Goal: Task Accomplishment & Management: Use online tool/utility

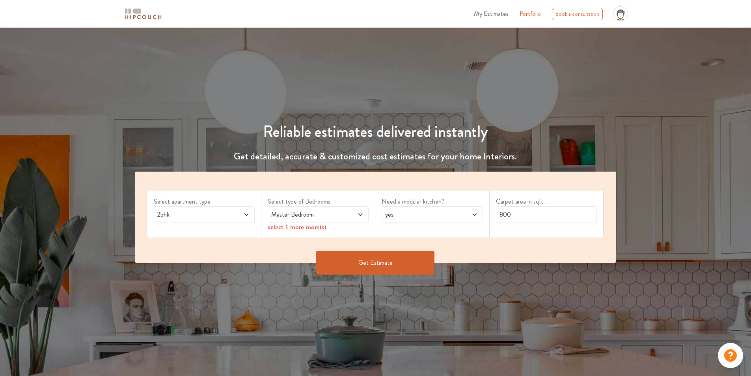
click at [354, 215] on span at bounding box center [352, 214] width 24 height 9
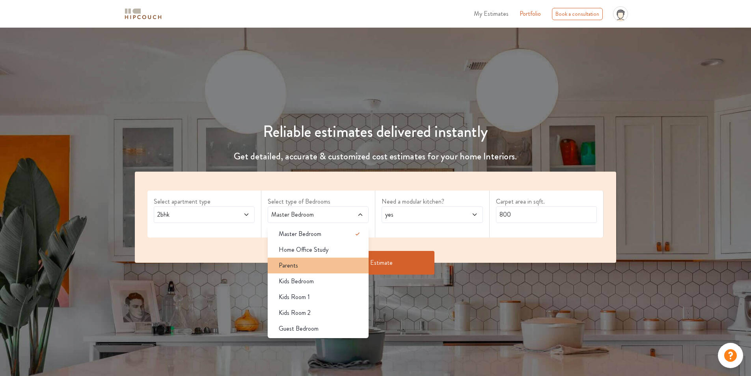
click at [338, 262] on div "Parents" at bounding box center [321, 265] width 96 height 9
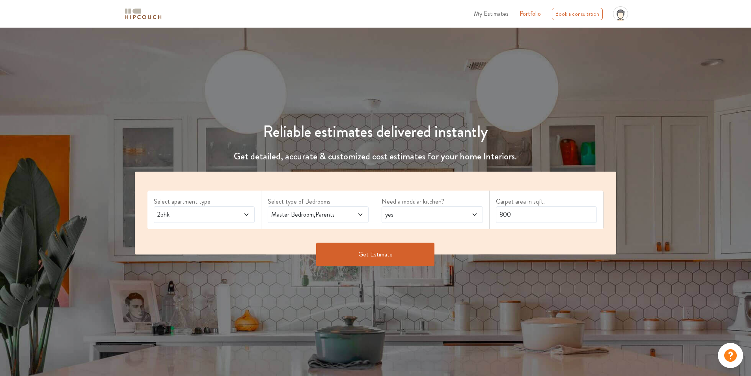
click at [470, 217] on span at bounding box center [466, 214] width 24 height 9
click at [468, 250] on div "no" at bounding box center [434, 249] width 96 height 9
click at [519, 215] on input "800" at bounding box center [546, 214] width 101 height 17
type input "8"
type input "1100"
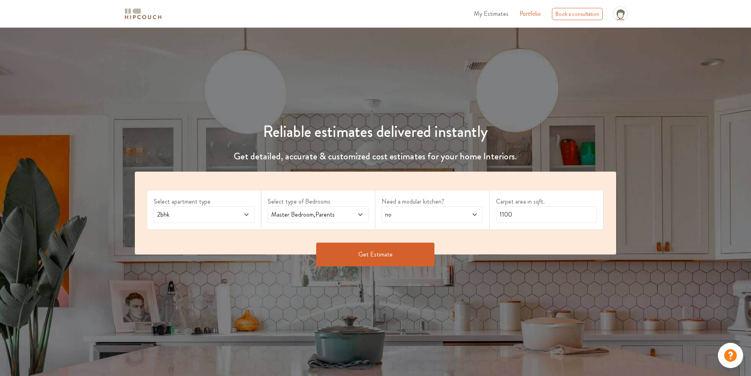
click at [399, 254] on button "Get Estimate" at bounding box center [375, 255] width 118 height 24
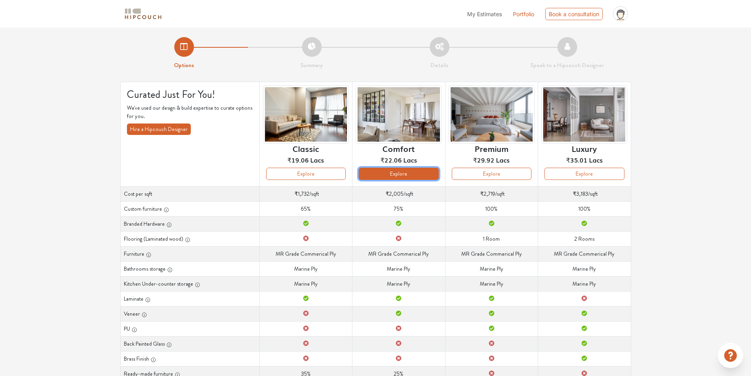
click at [400, 176] on button "Explore" at bounding box center [399, 174] width 80 height 12
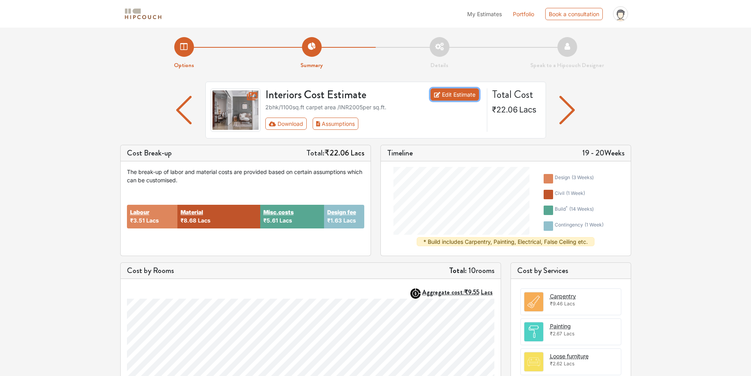
click at [461, 95] on link "Edit Estimate" at bounding box center [455, 94] width 49 height 12
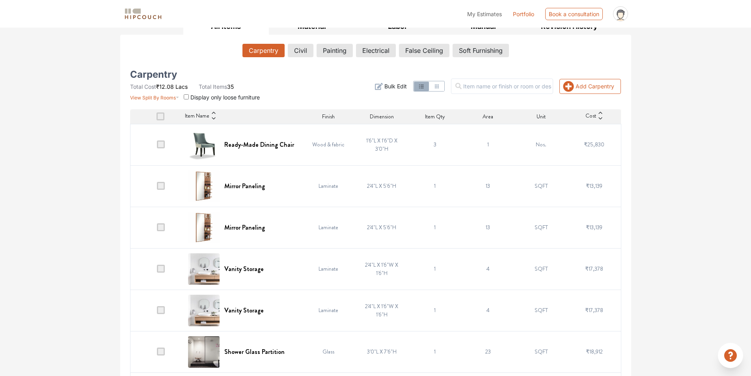
scroll to position [118, 0]
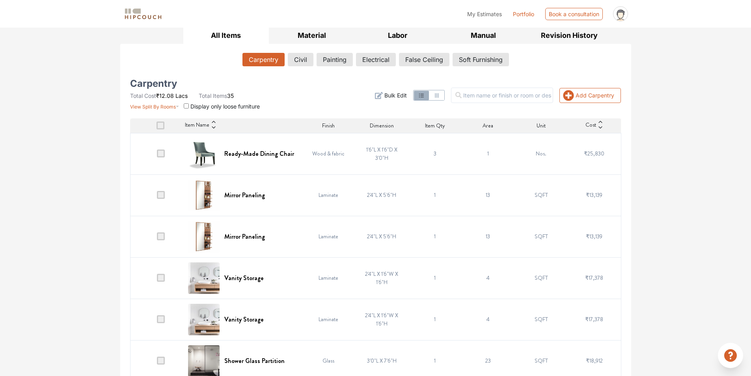
click at [431, 153] on td "3" at bounding box center [435, 153] width 53 height 41
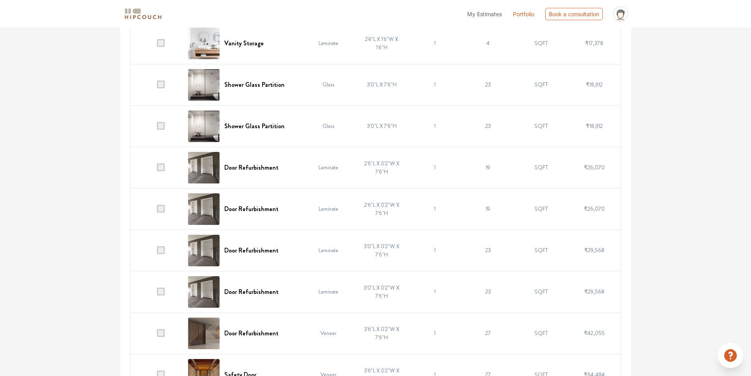
scroll to position [434, 0]
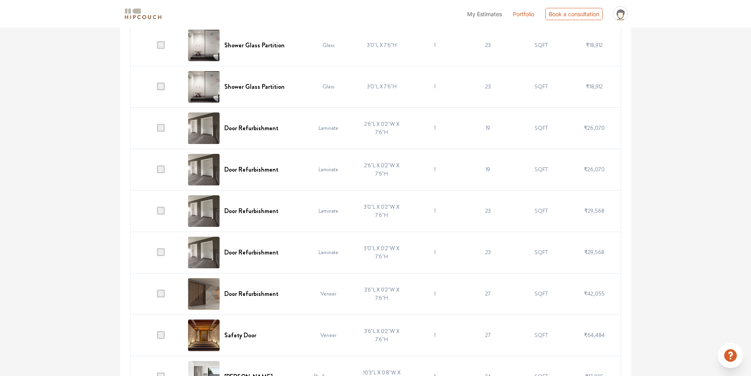
click at [162, 251] on span at bounding box center [161, 252] width 8 height 8
click at [157, 254] on input "checkbox" at bounding box center [157, 254] width 0 height 0
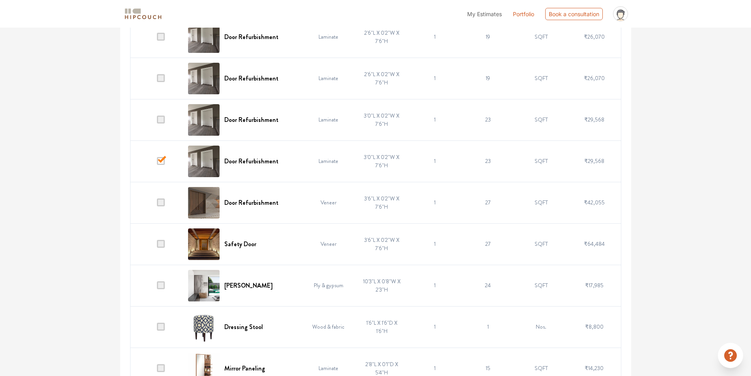
scroll to position [513, 0]
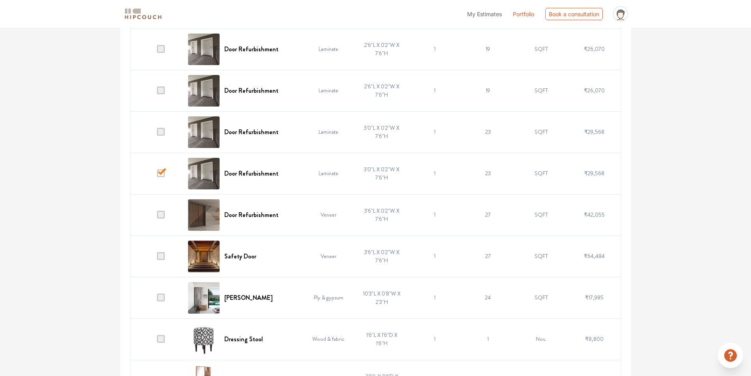
click at [161, 174] on span at bounding box center [161, 173] width 8 height 8
click at [157, 175] on input "checkbox" at bounding box center [157, 175] width 0 height 0
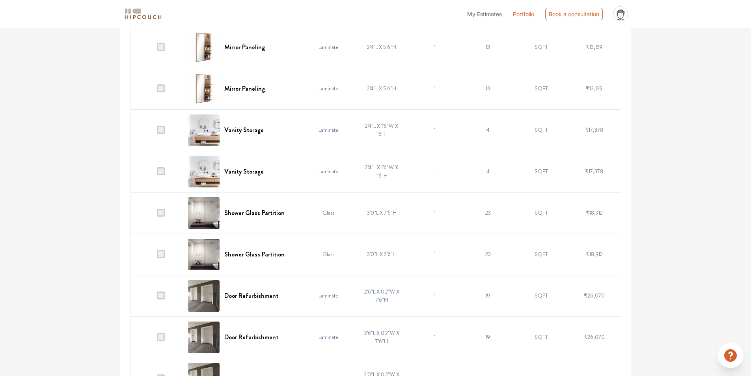
scroll to position [187, 0]
